Goal: Transaction & Acquisition: Purchase product/service

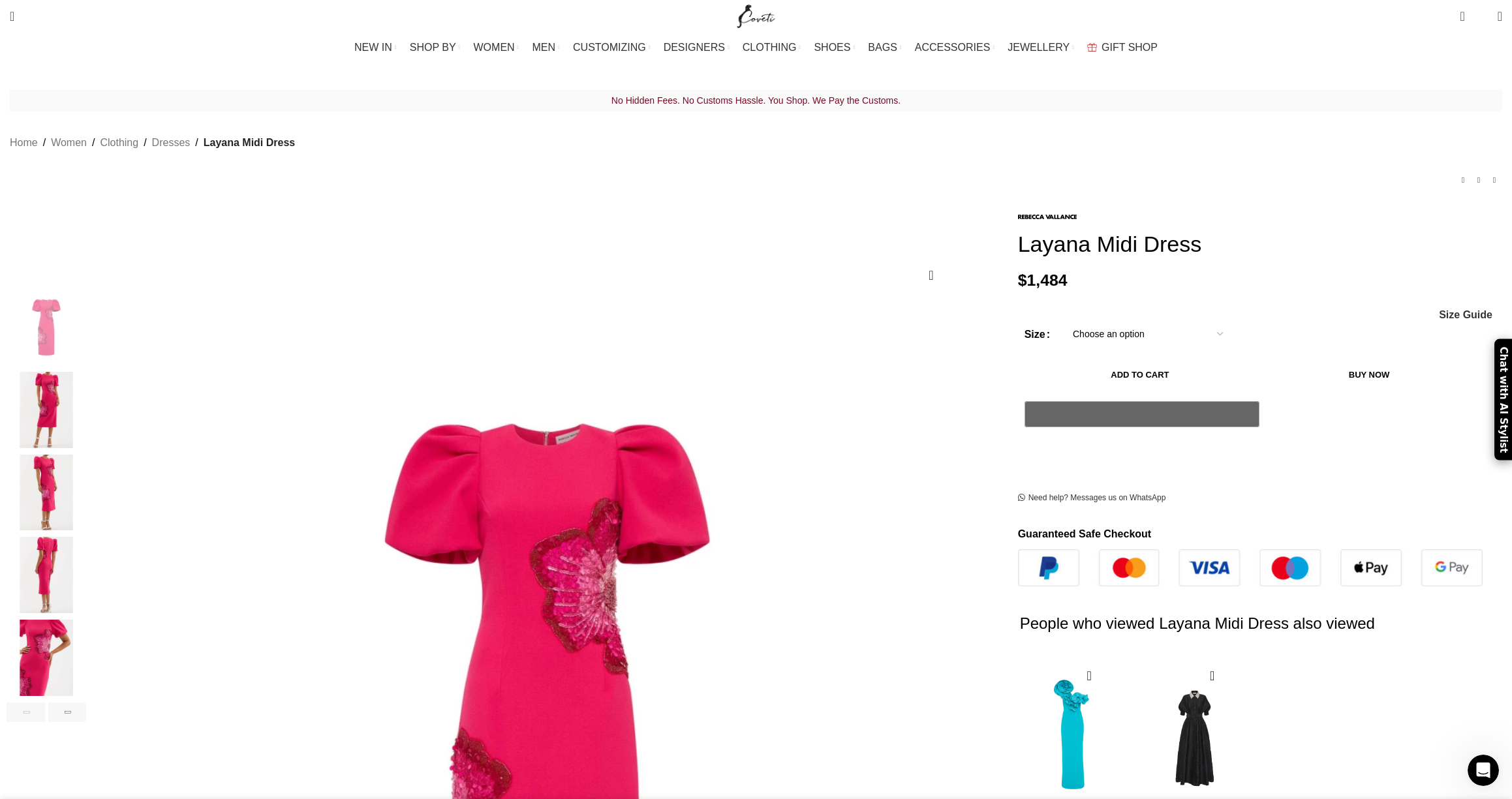
scroll to position [0, 275]
click at [86, 485] on img "3 / 6" at bounding box center [47, 493] width 80 height 76
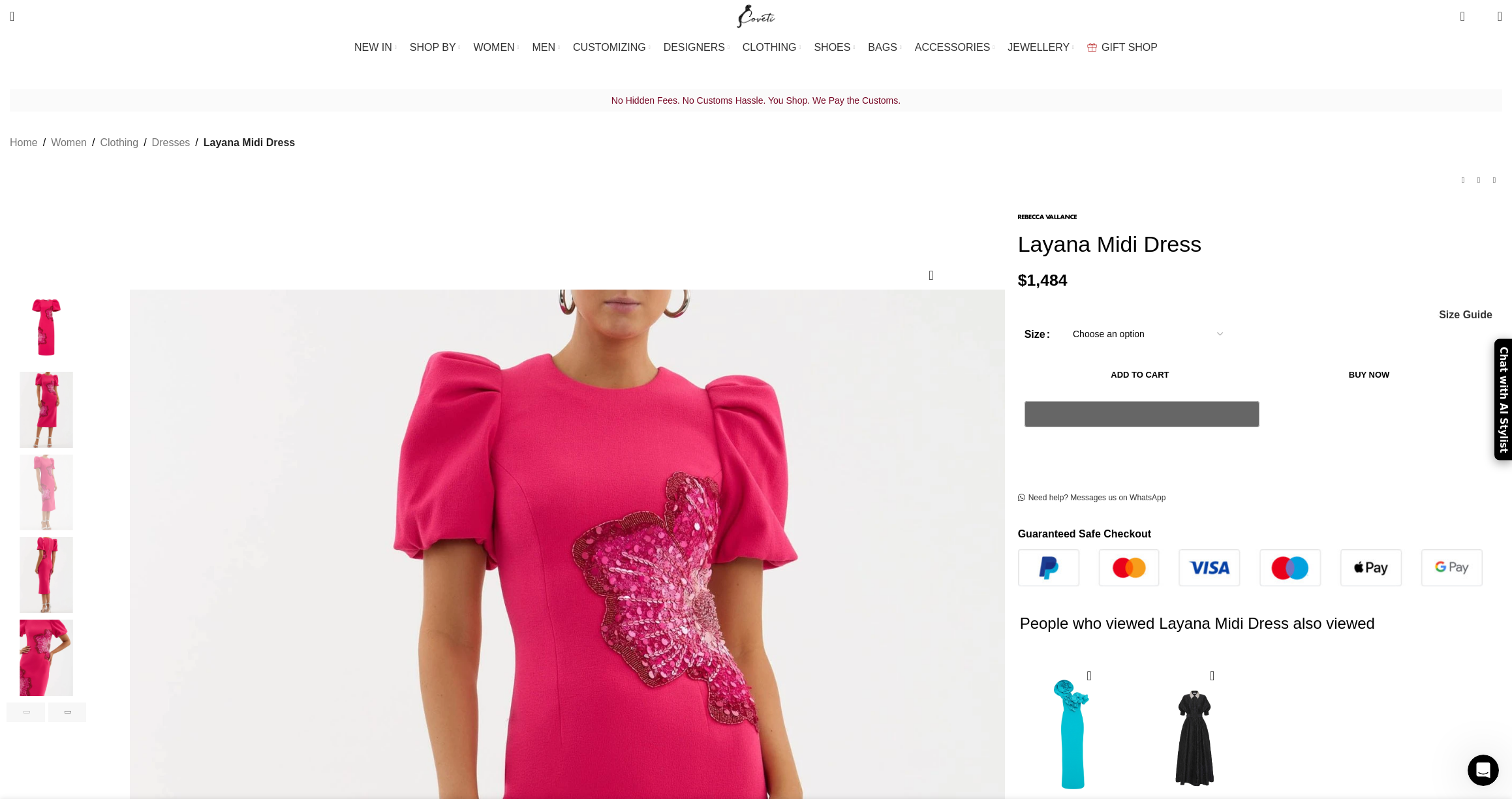
click at [86, 537] on img "4 / 6" at bounding box center [47, 575] width 80 height 76
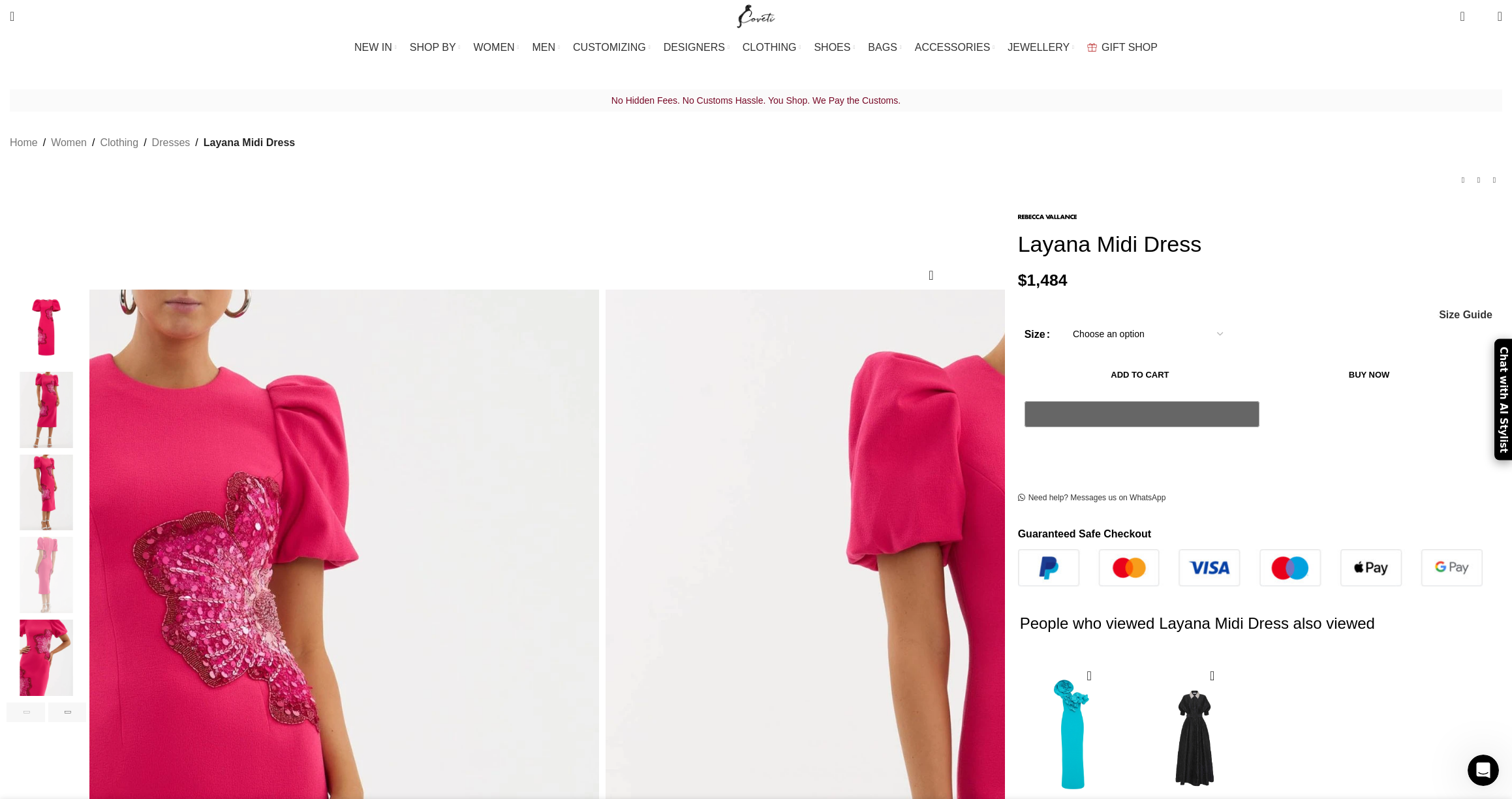
click at [86, 627] on img "5 / 6" at bounding box center [47, 658] width 80 height 76
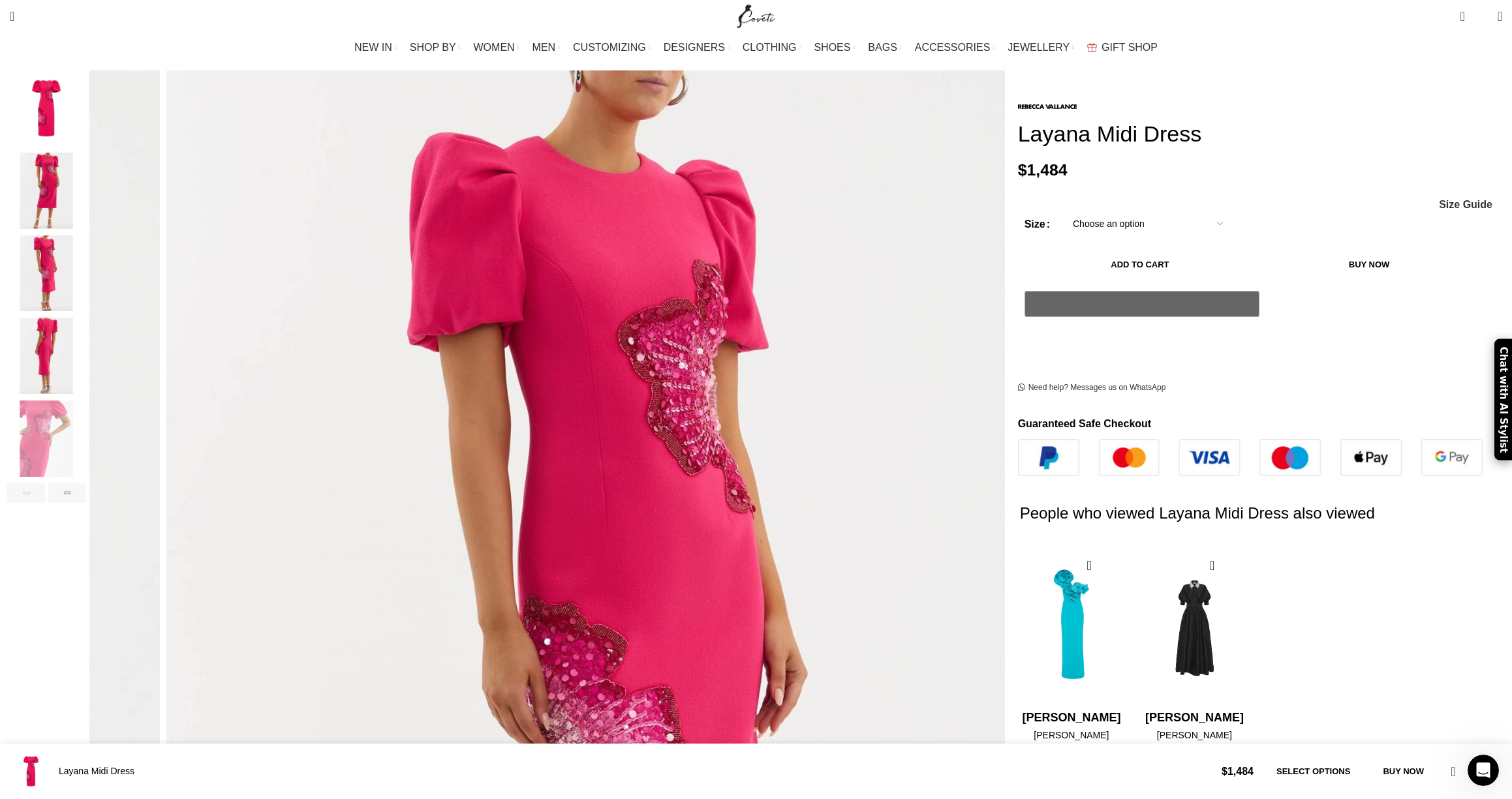
scroll to position [0, 1100]
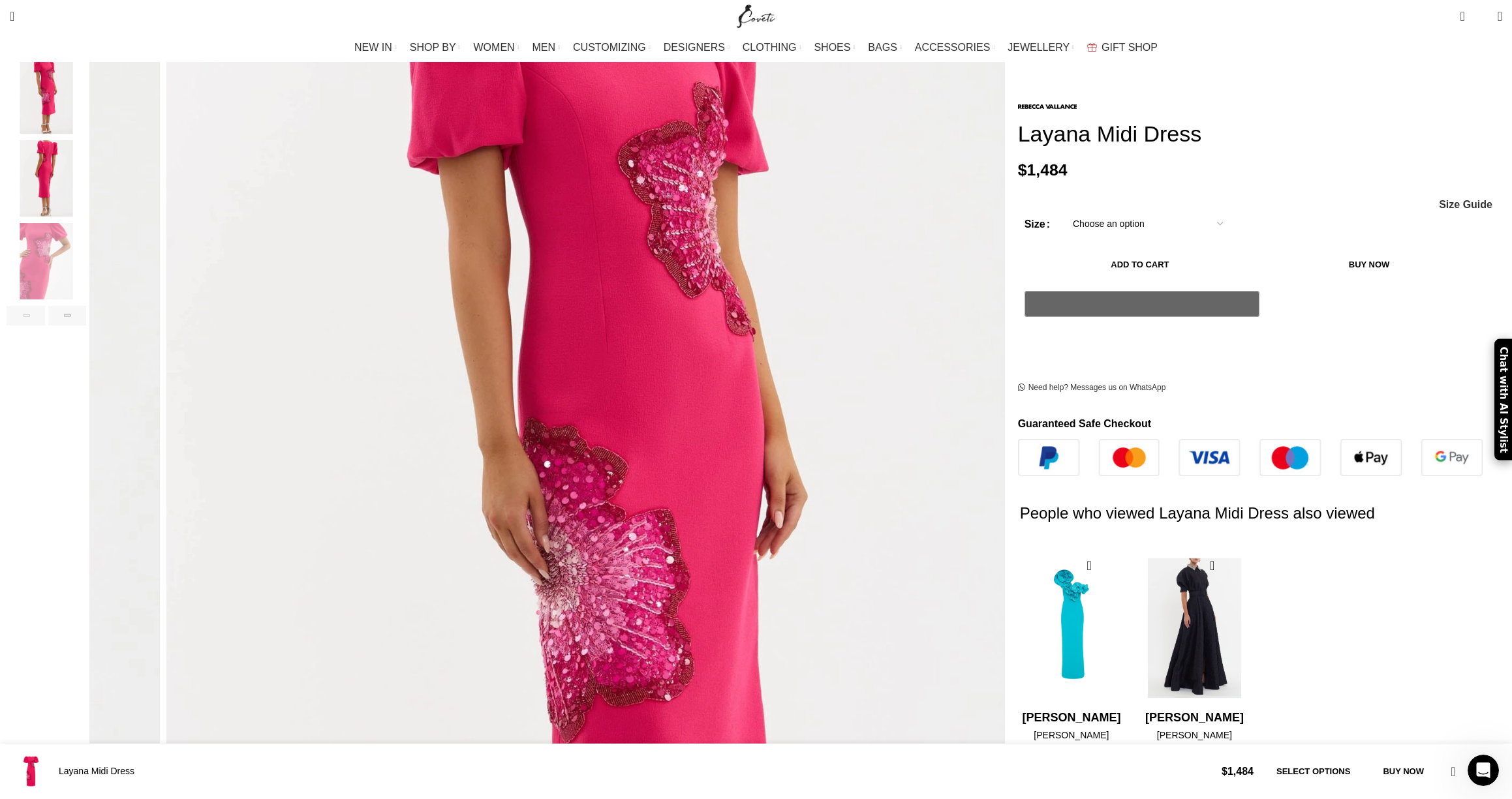
click at [1141, 548] on img "2 / 2" at bounding box center [1195, 629] width 106 height 162
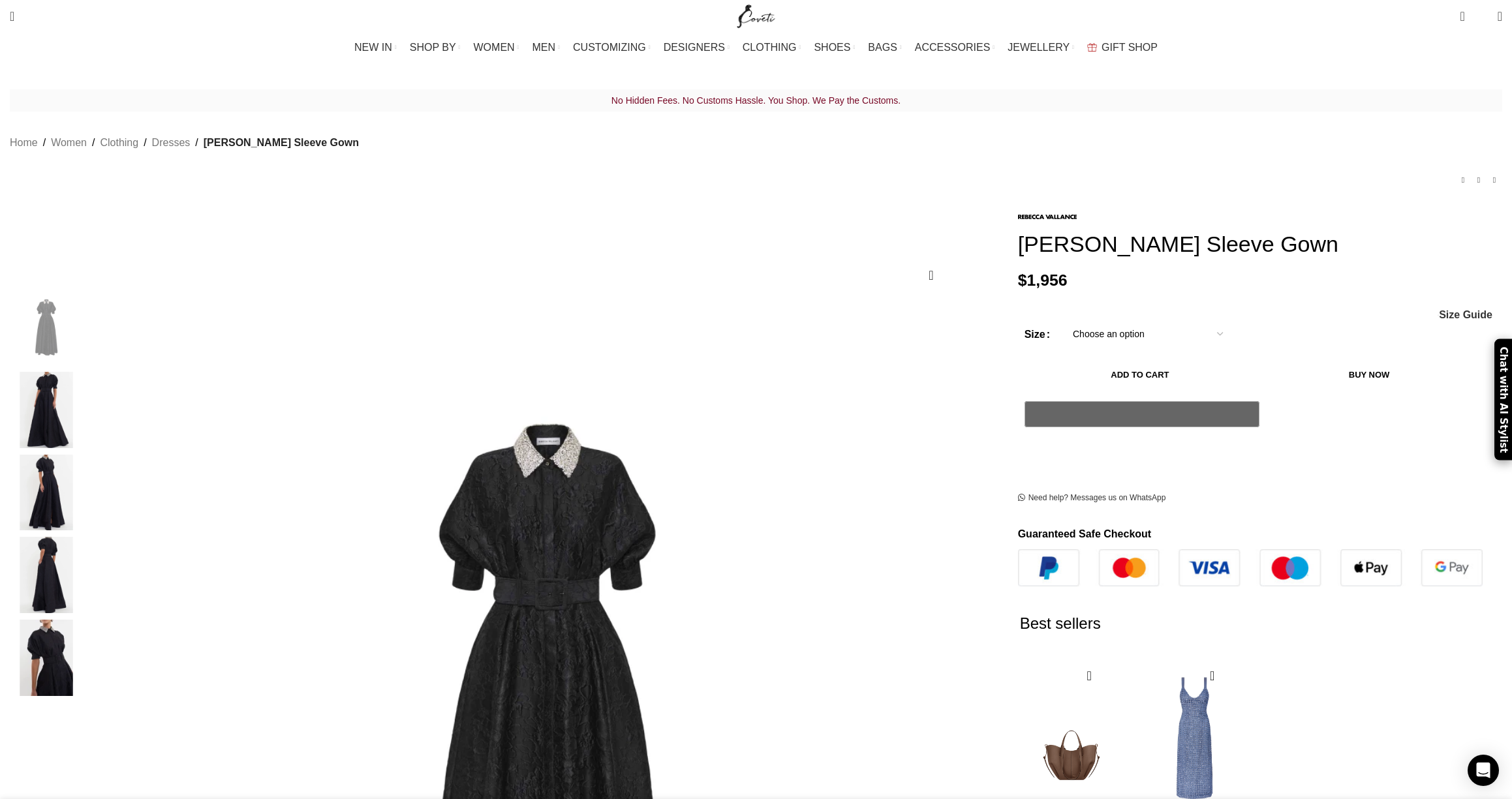
click at [86, 474] on img "3 / 5" at bounding box center [47, 493] width 80 height 76
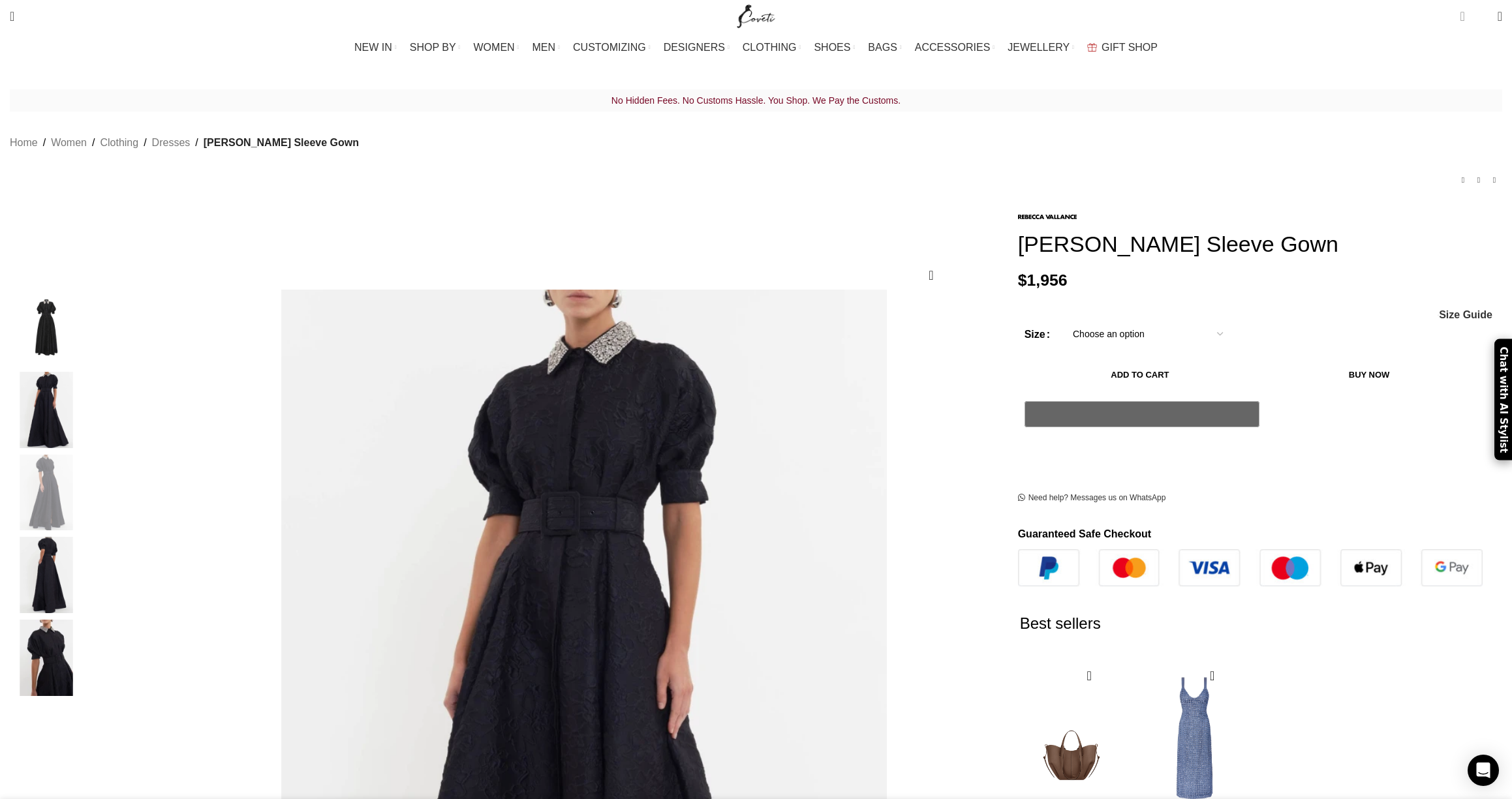
scroll to position [0, 137]
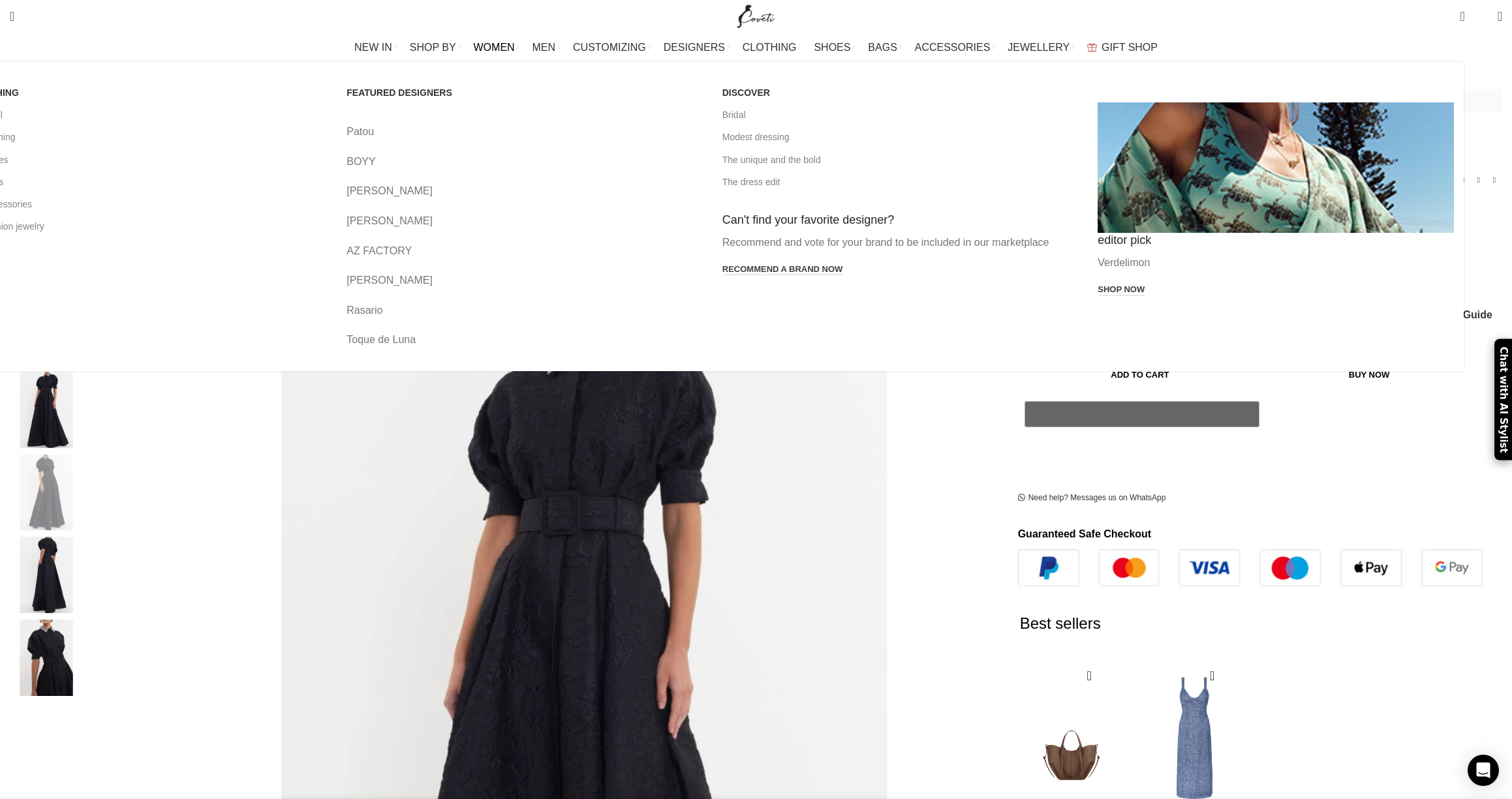
click at [608, 184] on link "Alex Perry" at bounding box center [525, 191] width 356 height 17
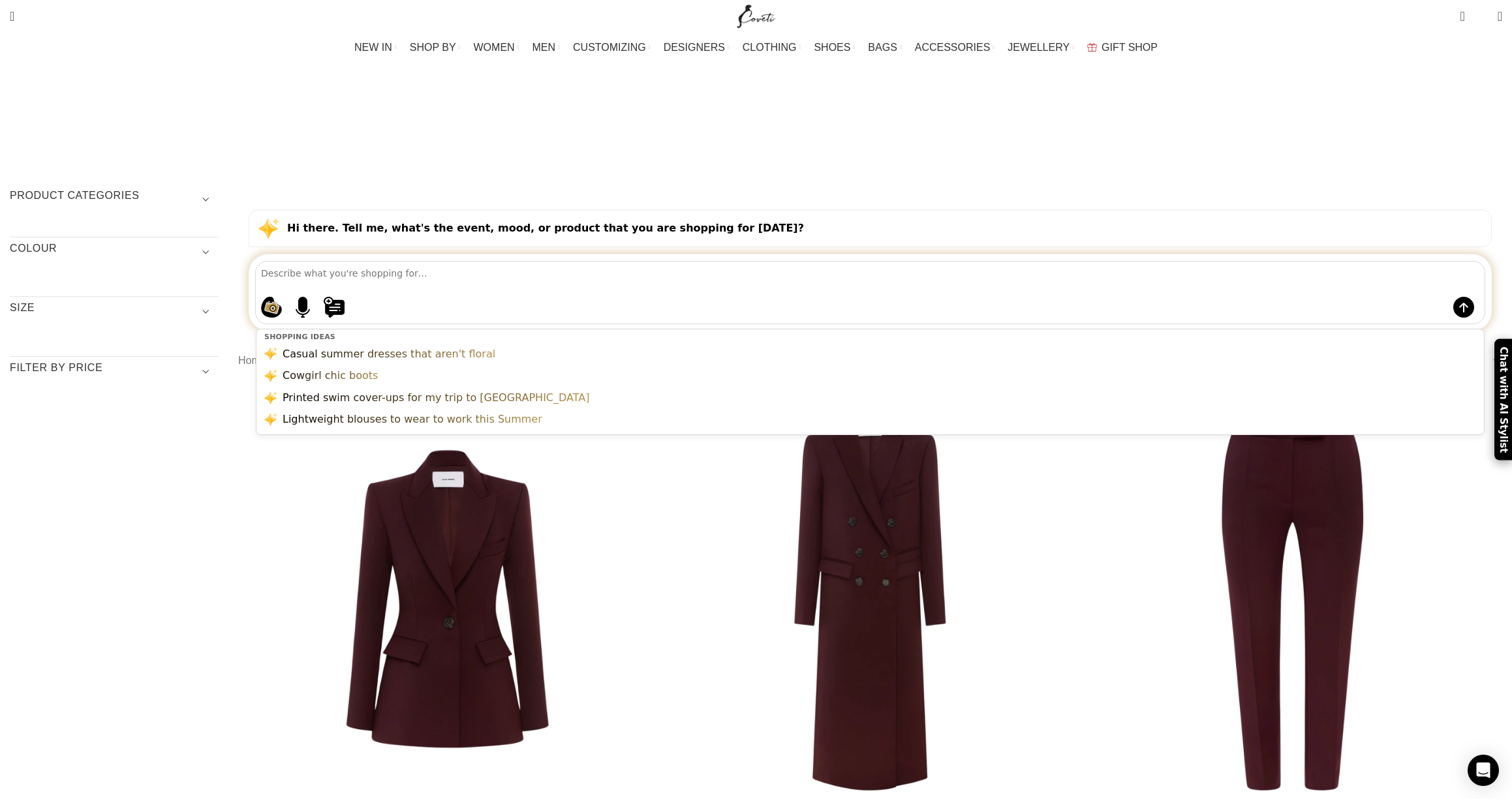
click at [649, 261] on textarea at bounding box center [873, 273] width 1224 height 23
click at [649, 261] on textarea "p" at bounding box center [873, 273] width 1224 height 23
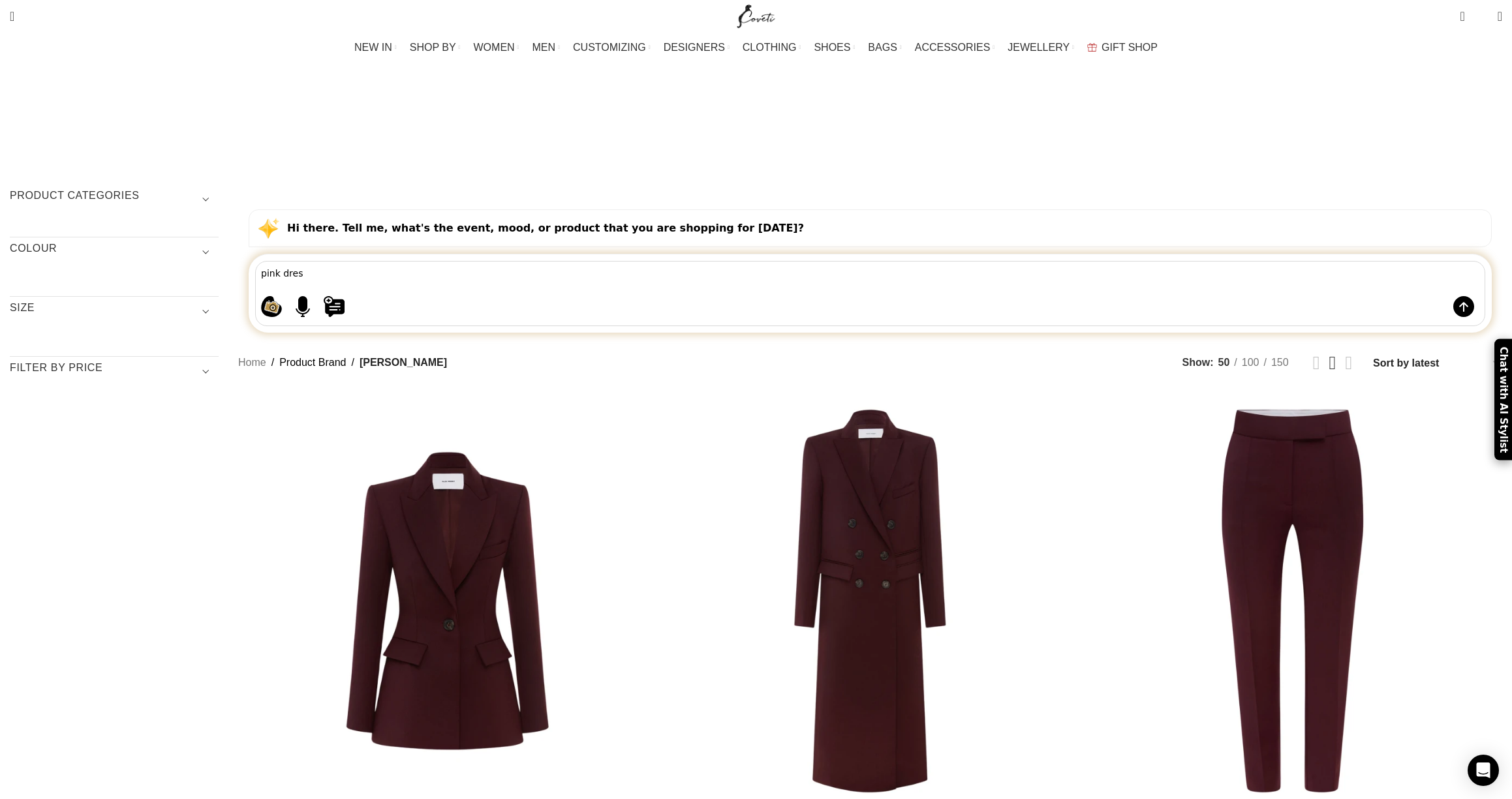
type textarea "pink dress"
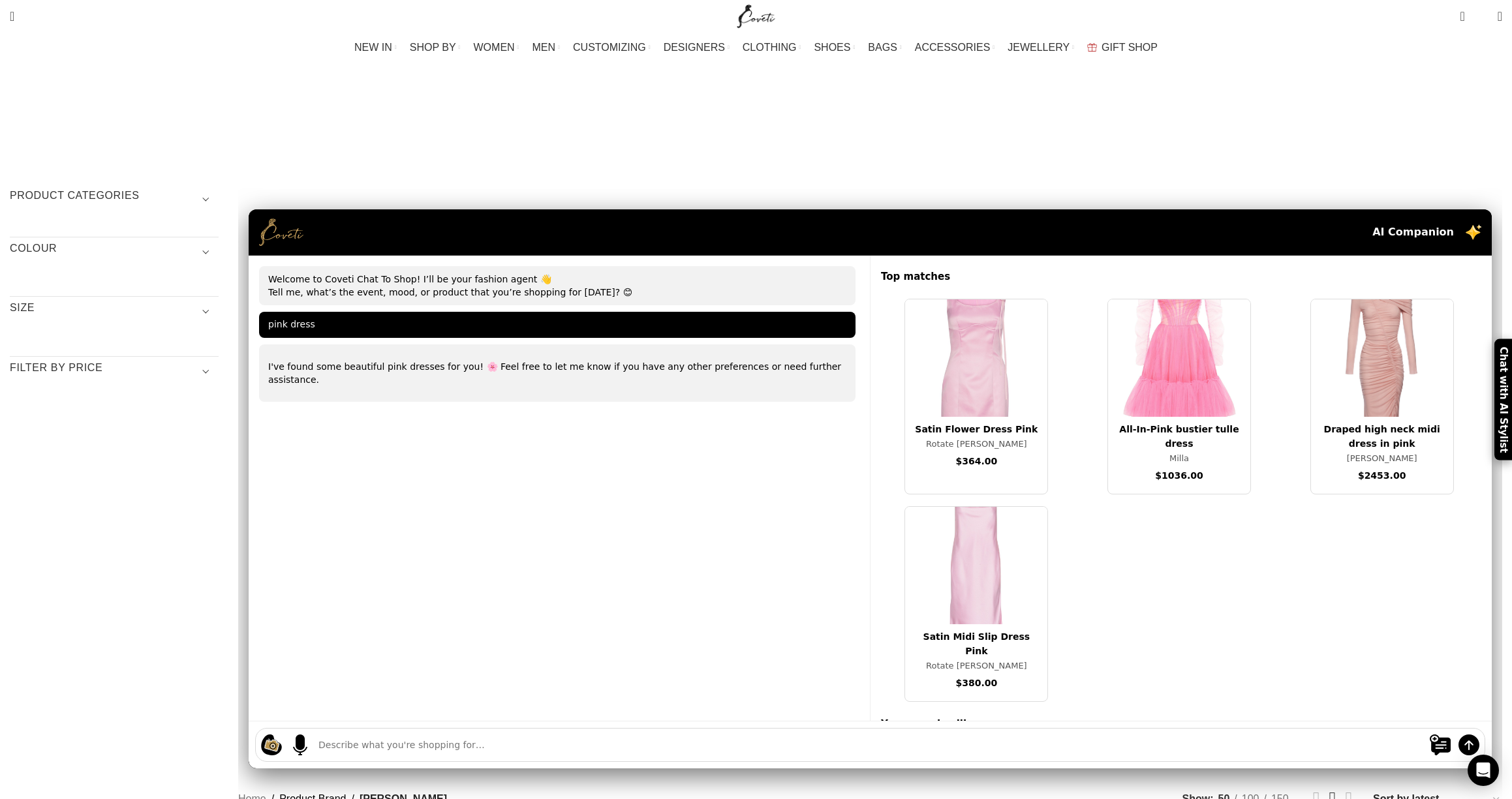
click at [920, 422] on div "Satin Flower Dress Pink" at bounding box center [976, 428] width 132 height 14
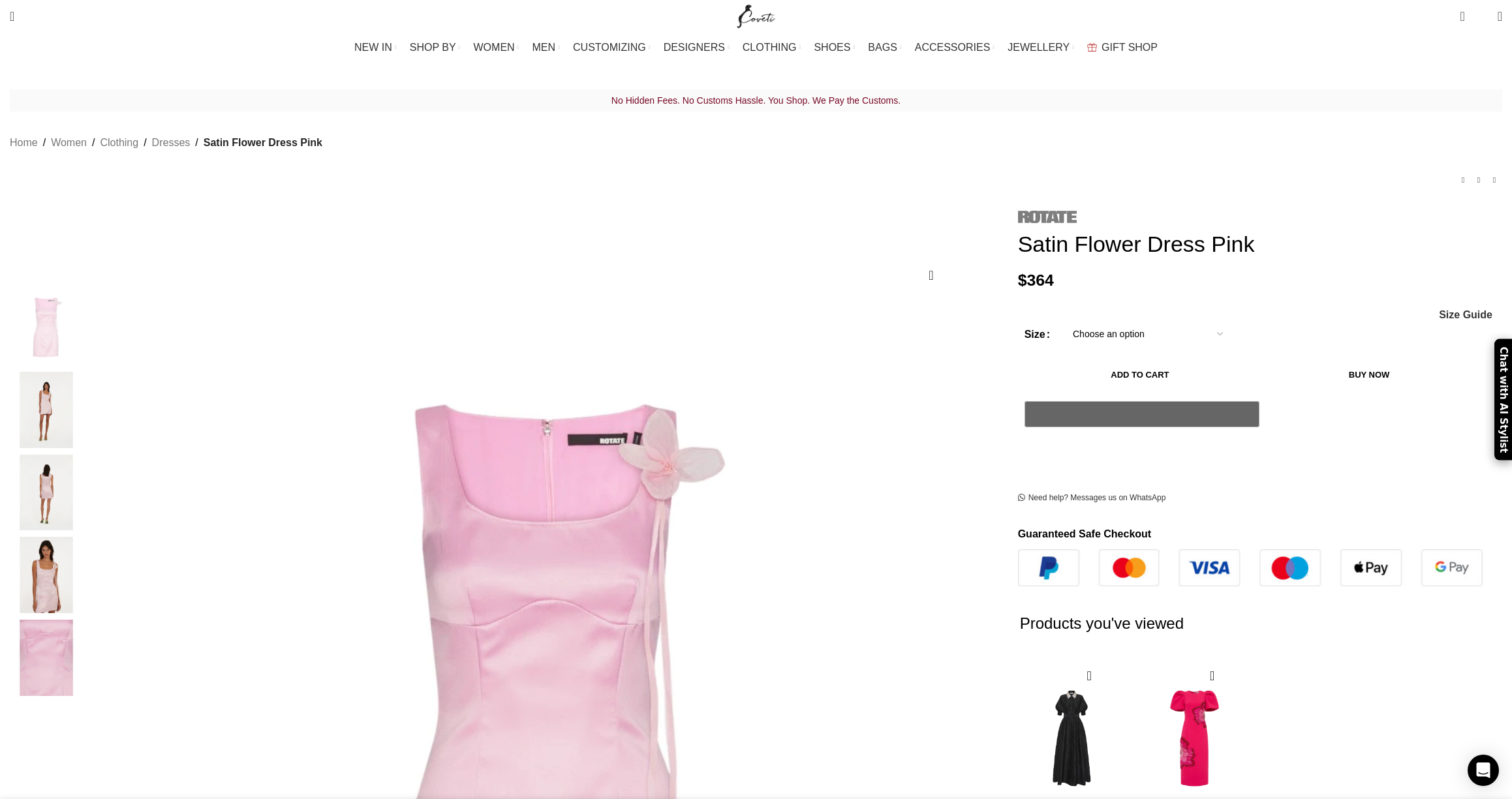
click at [1018, 211] on img at bounding box center [1047, 218] width 59 height 13
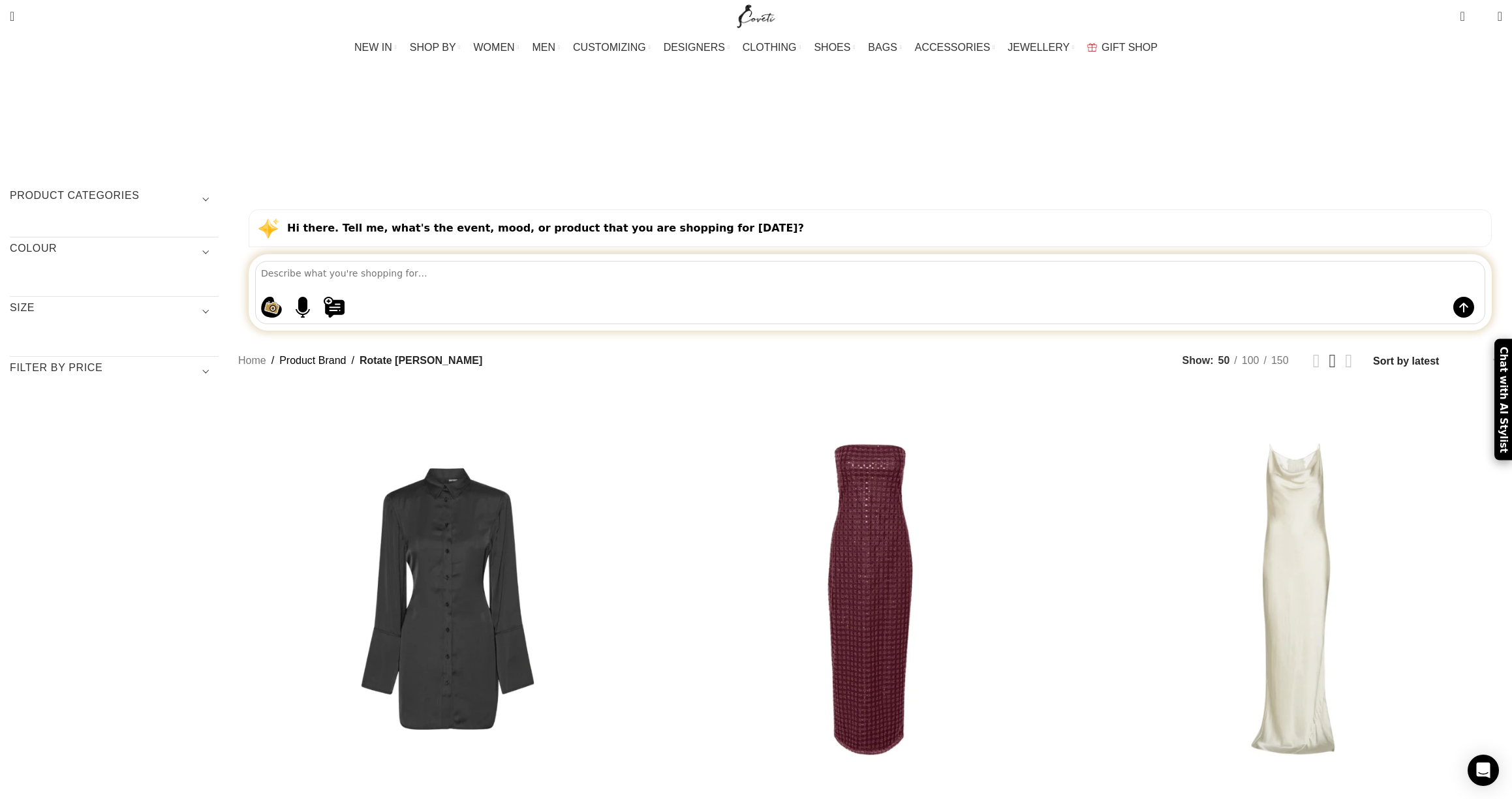
click at [219, 241] on h3 "COLOUR" at bounding box center [114, 252] width 209 height 22
click at [370, 386] on span "Show sidebar" at bounding box center [756, 399] width 1512 height 799
click at [371, 387] on span "Show sidebar" at bounding box center [756, 399] width 1512 height 799
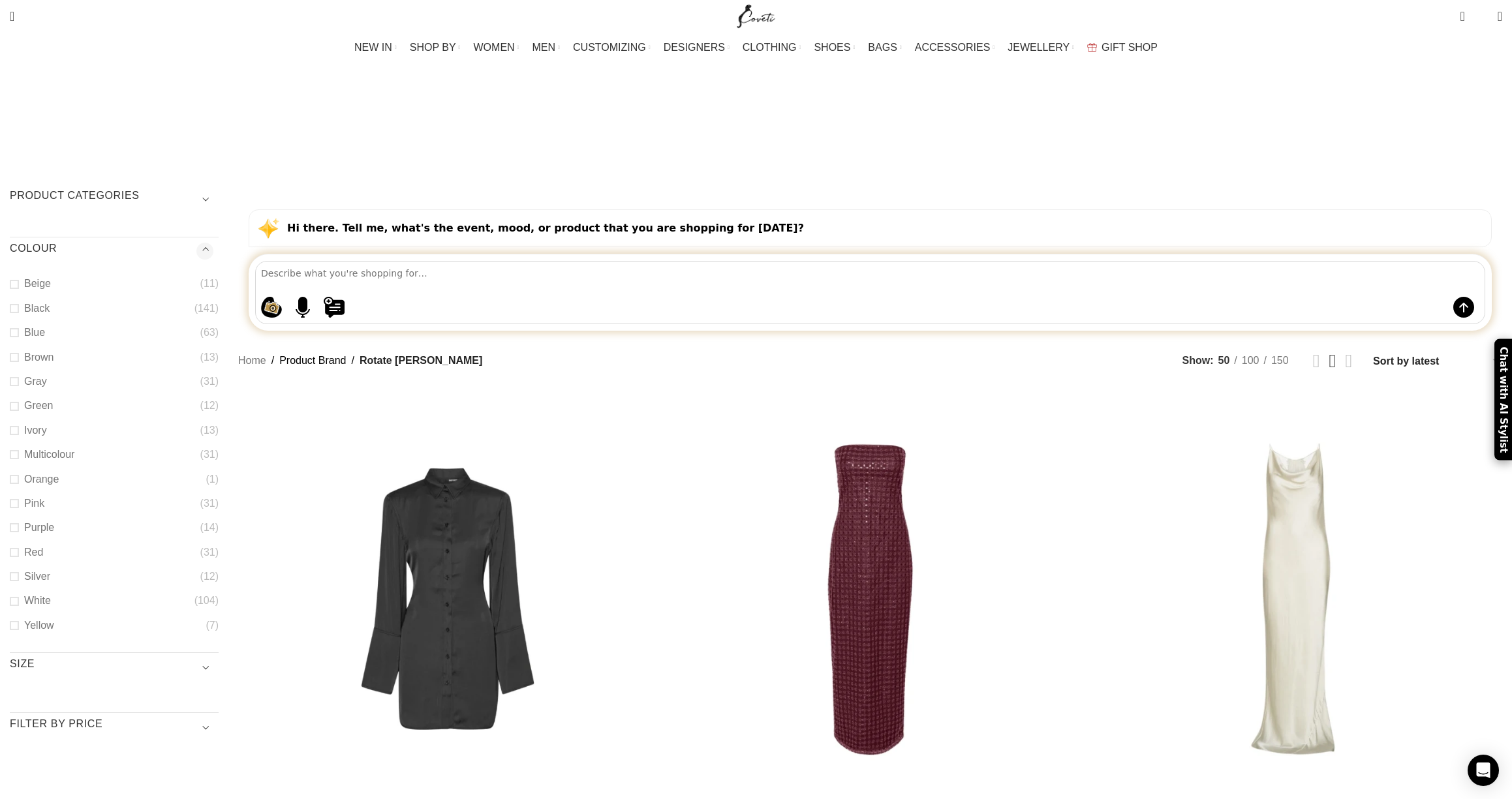
click at [386, 391] on span "Show sidebar" at bounding box center [756, 399] width 1512 height 799
click at [374, 387] on span "Show sidebar" at bounding box center [756, 399] width 1512 height 799
click at [372, 388] on span "Show sidebar" at bounding box center [756, 399] width 1512 height 799
